Goal: Task Accomplishment & Management: Manage account settings

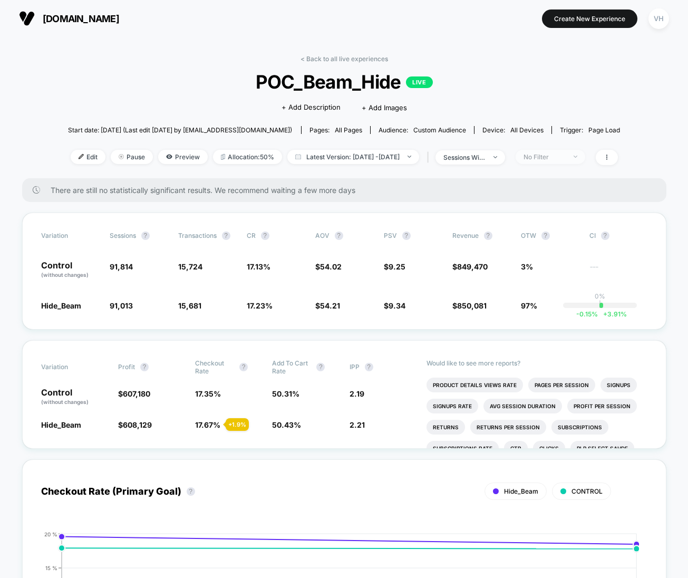
click at [560, 158] on div "No Filter" at bounding box center [544, 157] width 42 height 8
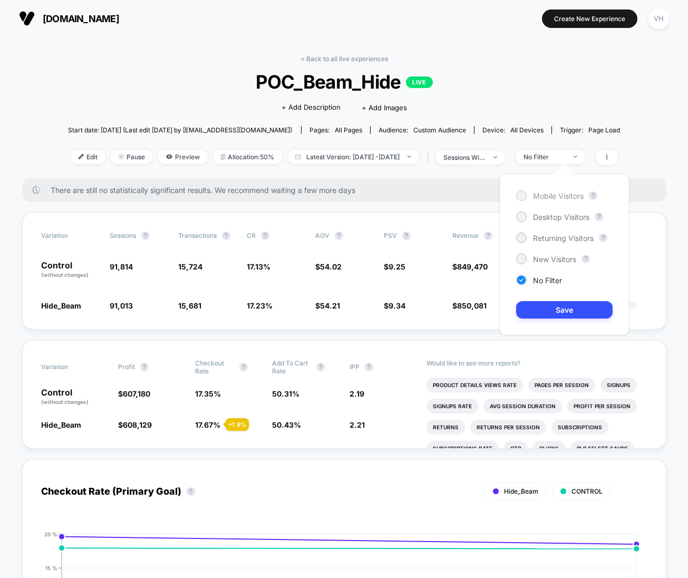
click at [536, 195] on span "Mobile Visitors" at bounding box center [558, 195] width 51 height 9
click at [537, 312] on button "Save" at bounding box center [564, 309] width 96 height 17
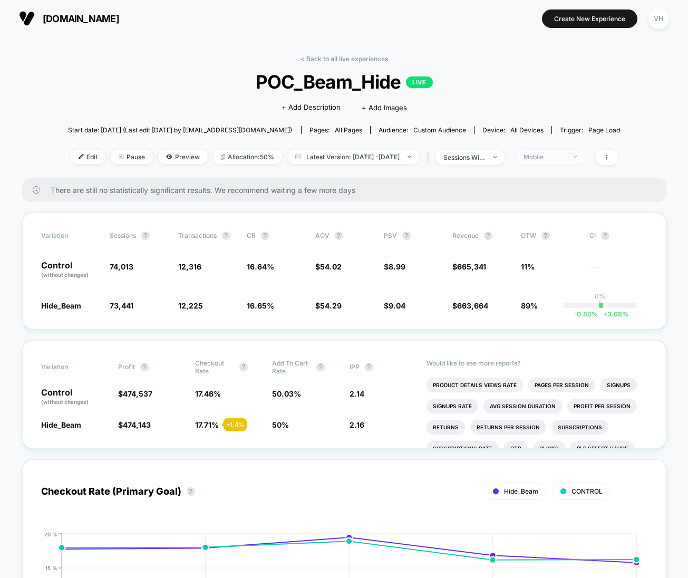
click at [560, 152] on span "Mobile" at bounding box center [551, 157] width 70 height 14
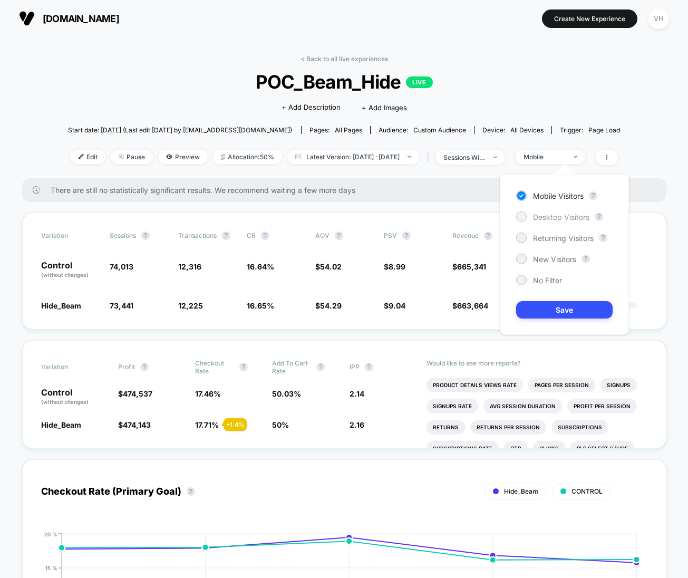
click at [547, 217] on span "Desktop Visitors" at bounding box center [561, 216] width 56 height 9
click at [542, 314] on button "Save" at bounding box center [564, 309] width 96 height 17
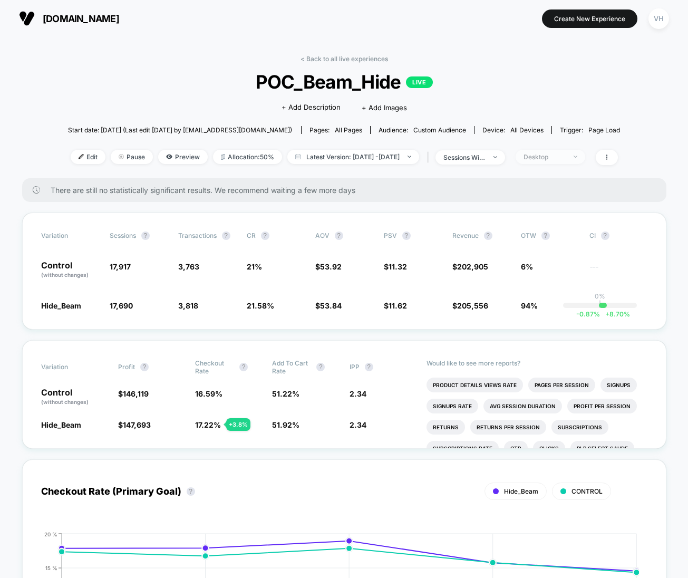
click at [566, 158] on div "Desktop" at bounding box center [544, 157] width 42 height 8
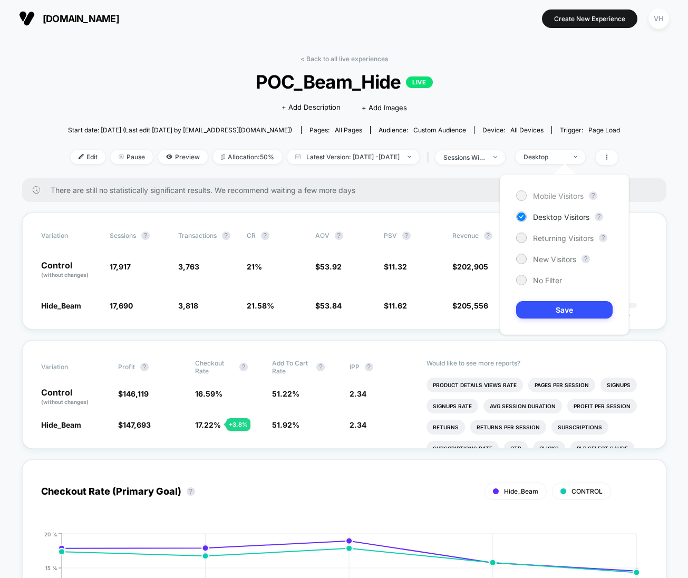
click at [564, 195] on span "Mobile Visitors" at bounding box center [558, 195] width 51 height 9
click at [547, 314] on button "Save" at bounding box center [564, 309] width 96 height 17
